Goal: Information Seeking & Learning: Find specific page/section

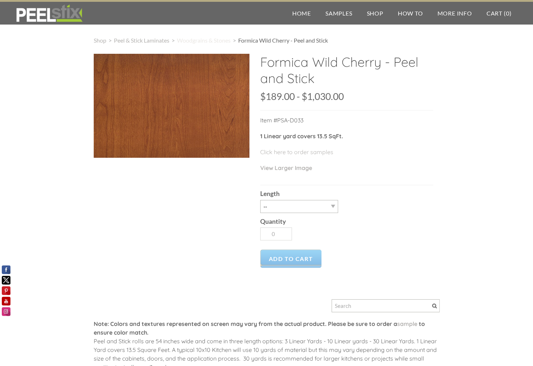
click at [207, 40] on span "Woodgrains & Stones" at bounding box center [204, 40] width 54 height 7
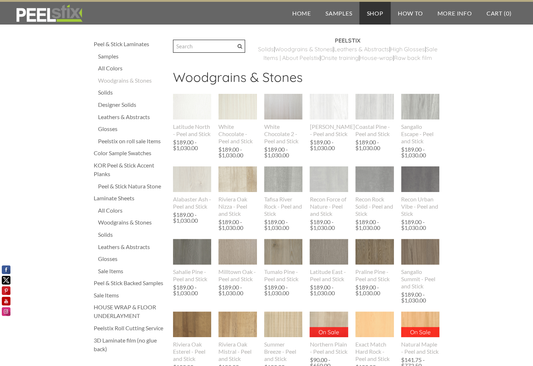
click at [198, 47] on input "Search" at bounding box center [209, 46] width 72 height 13
type input "waxed maple"
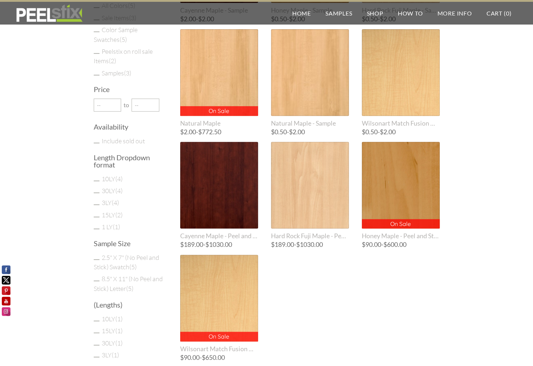
scroll to position [180, 0]
